Goal: Information Seeking & Learning: Learn about a topic

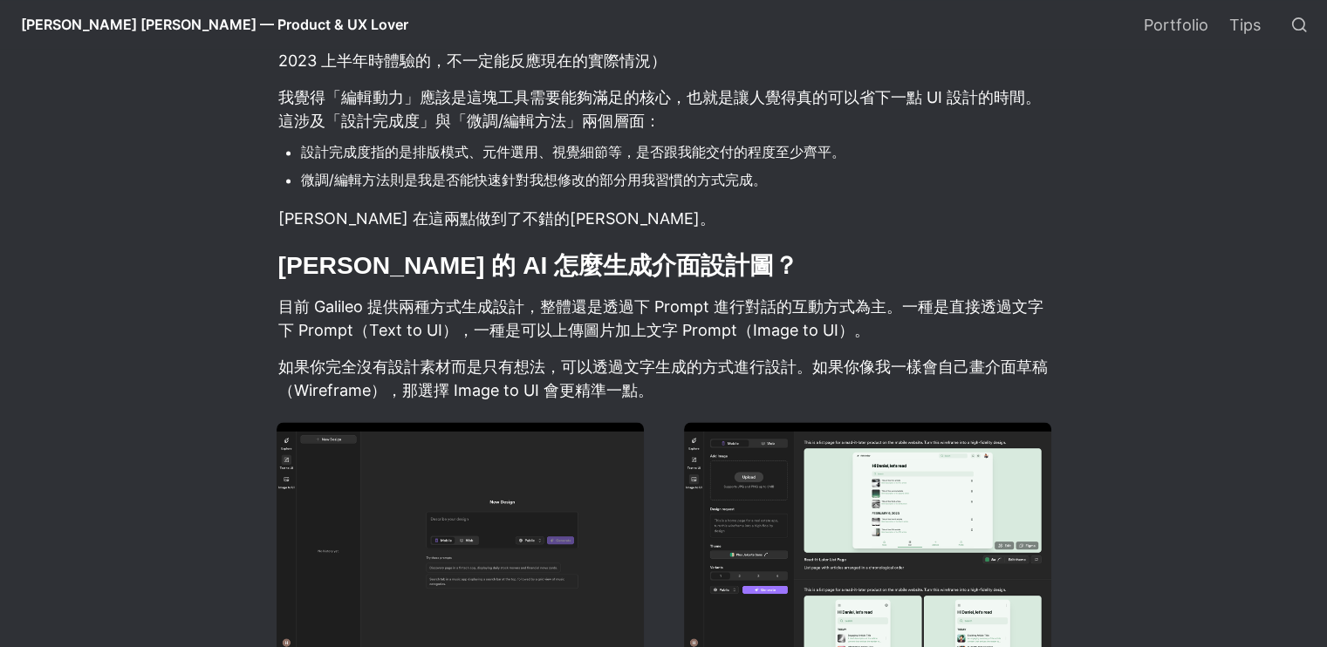
scroll to position [2820, 0]
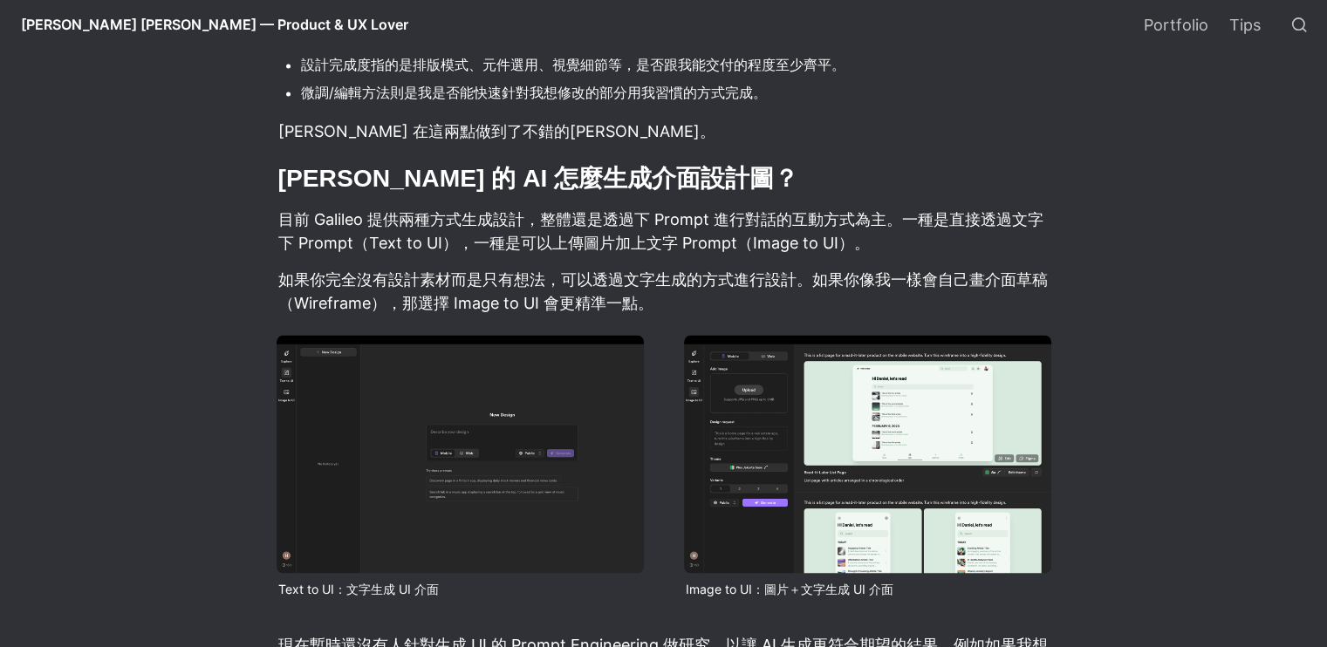
click at [532, 443] on img at bounding box center [460, 454] width 367 height 239
click at [527, 437] on img at bounding box center [460, 454] width 367 height 239
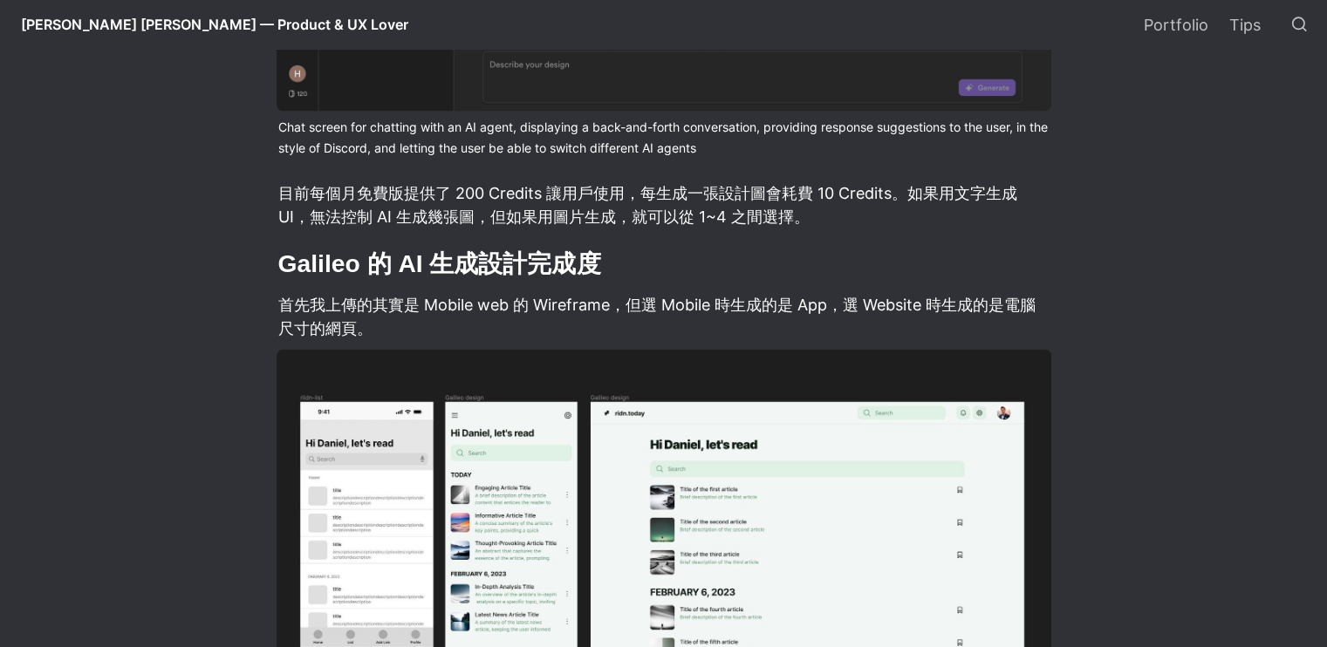
scroll to position [3954, 0]
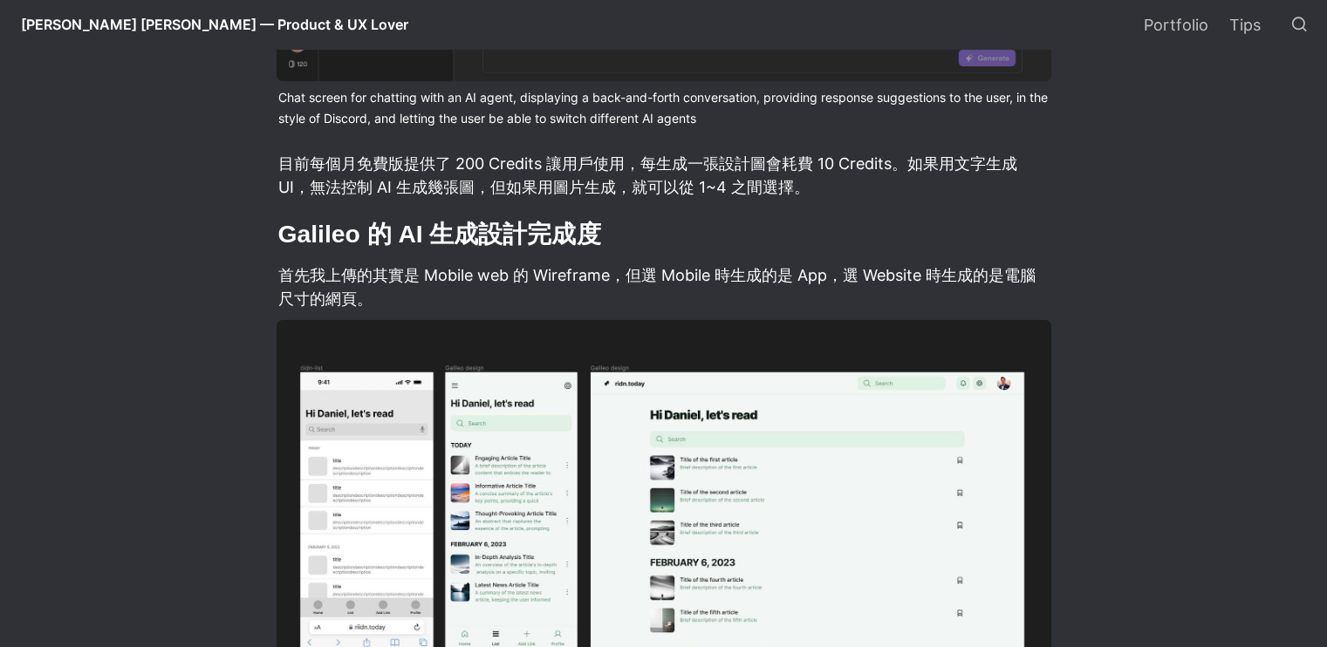
click at [573, 261] on p "首先我上傳的其實是 Mobile web 的 Wireframe，但選 Mobile 時生成的是 App，選 Website 時生成的是電腦尺寸的網頁。" at bounding box center [664, 287] width 775 height 52
click at [578, 261] on p "首先我上傳的其實是 Mobile web 的 Wireframe，但選 Mobile 時生成的是 App，選 Website 時生成的是電腦尺寸的網頁。" at bounding box center [664, 287] width 775 height 52
click at [605, 261] on p "首先我上傳的其實是 Mobile web 的 Wireframe，但選 Mobile 時生成的是 App，選 Website 時生成的是電腦尺寸的網頁。" at bounding box center [664, 287] width 775 height 52
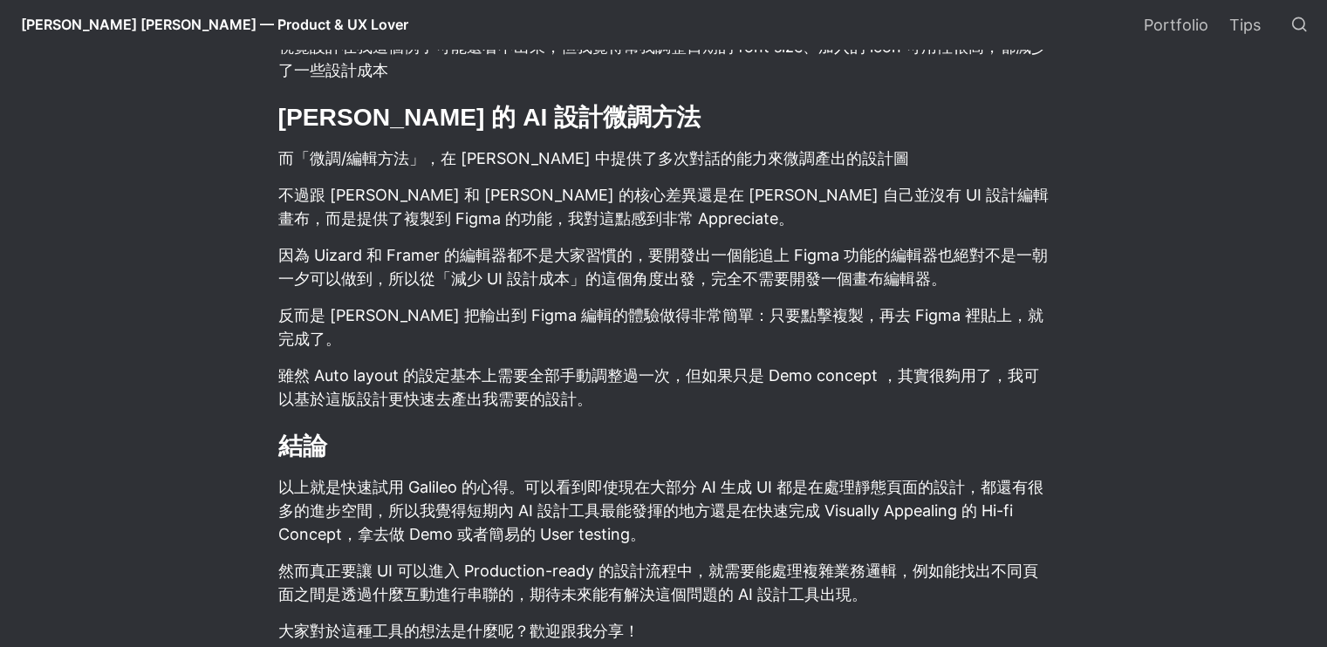
scroll to position [5263, 0]
